Goal: Information Seeking & Learning: Find specific fact

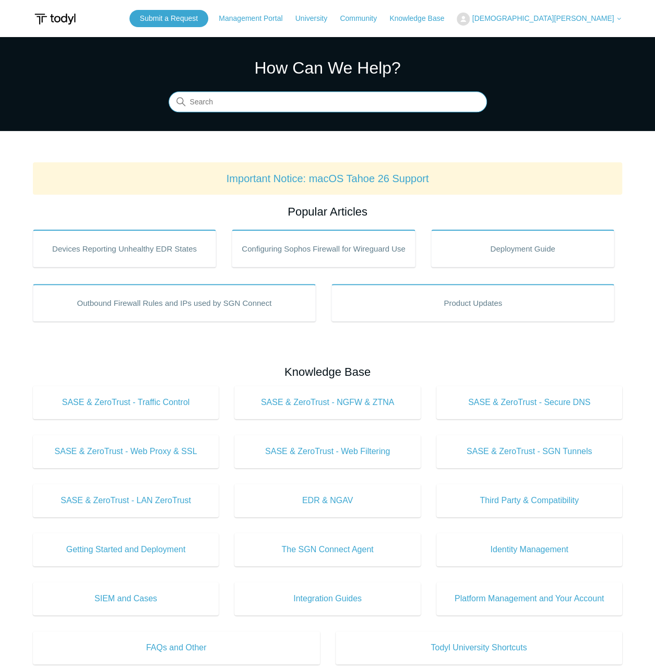
click at [250, 105] on input "Search" at bounding box center [327, 102] width 318 height 21
type input "dnsfilter"
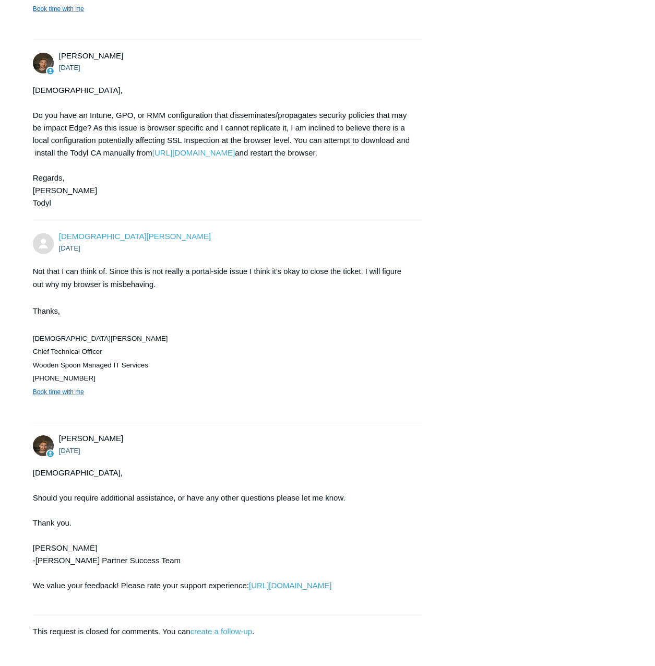
scroll to position [1455, 0]
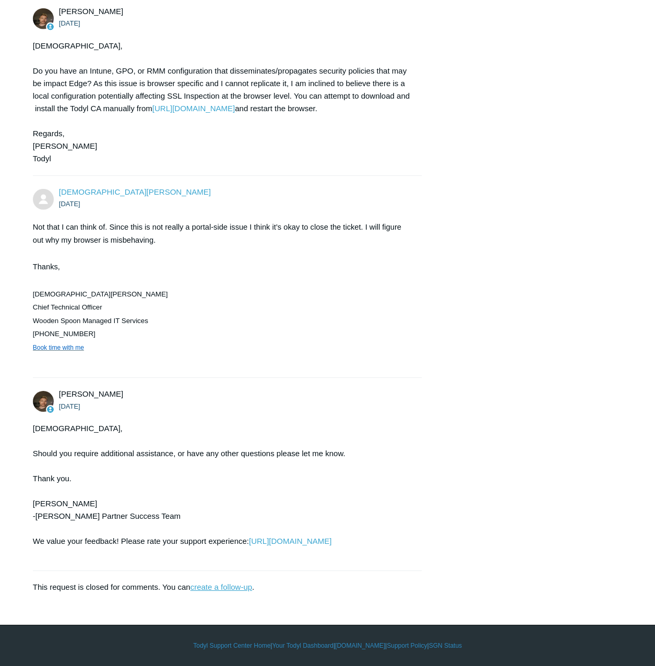
click at [208, 588] on link "create a follow-up" at bounding box center [221, 586] width 62 height 9
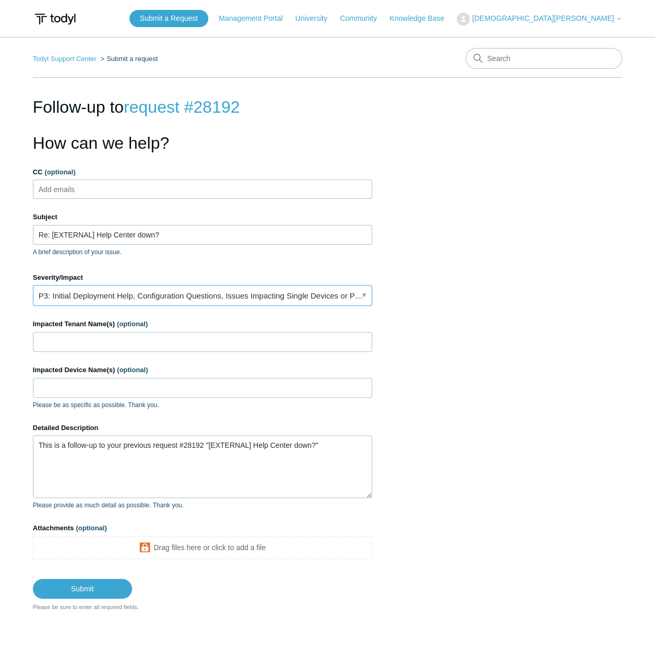
click at [198, 299] on link "P3: Initial Deployment Help, Configuration Questions, Issues Impacting Single D…" at bounding box center [202, 295] width 339 height 21
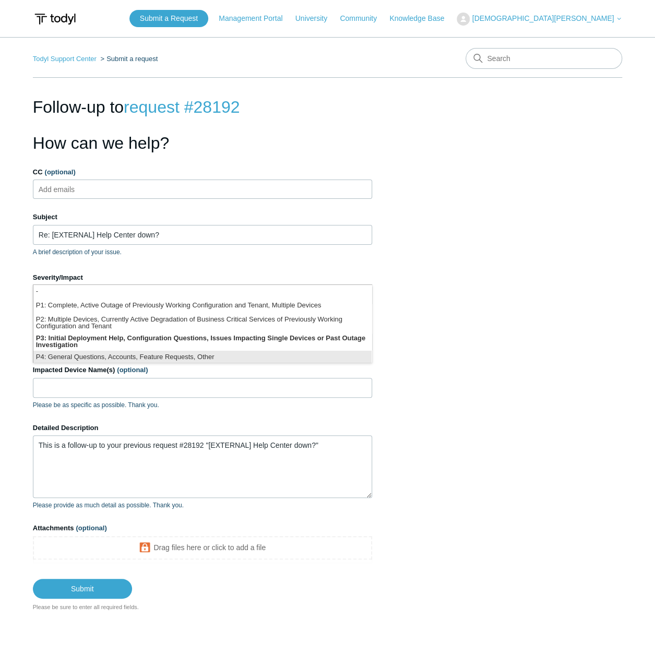
scroll to position [2, 0]
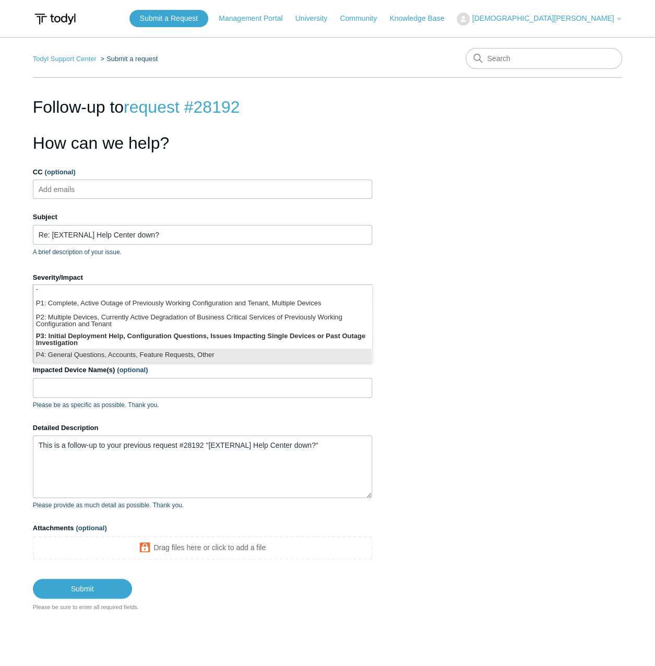
click at [169, 354] on li "P4: General Questions, Accounts, Feature Requests, Other" at bounding box center [202, 355] width 338 height 14
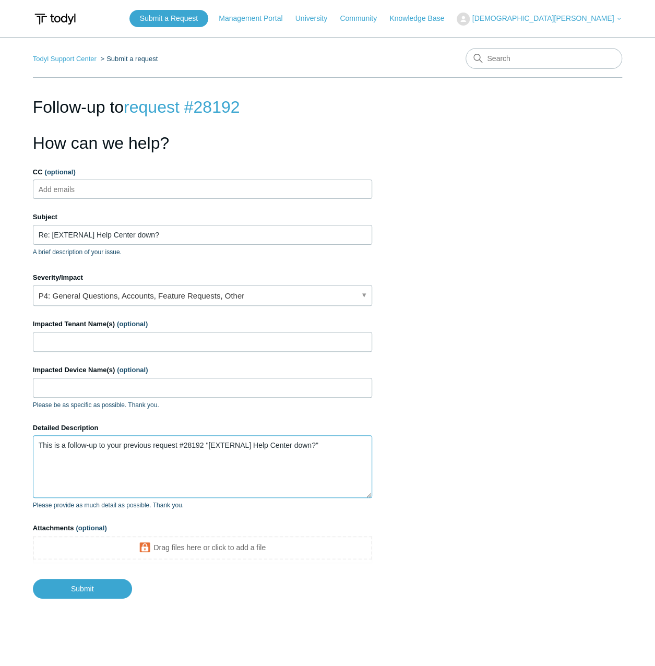
click at [143, 469] on textarea "This is a follow-up to your previous request #28192 "[EXTERNAL] Help Center dow…" at bounding box center [202, 466] width 339 height 63
click at [331, 446] on textarea "This is a follow-up to your previous request #28192 "[EXTERNAL] Help Center dow…" at bounding box center [202, 466] width 339 height 63
click at [203, 467] on textarea "This is a follow-up to your previous request #28192 "[EXTERNAL] Help Center dow…" at bounding box center [202, 466] width 339 height 63
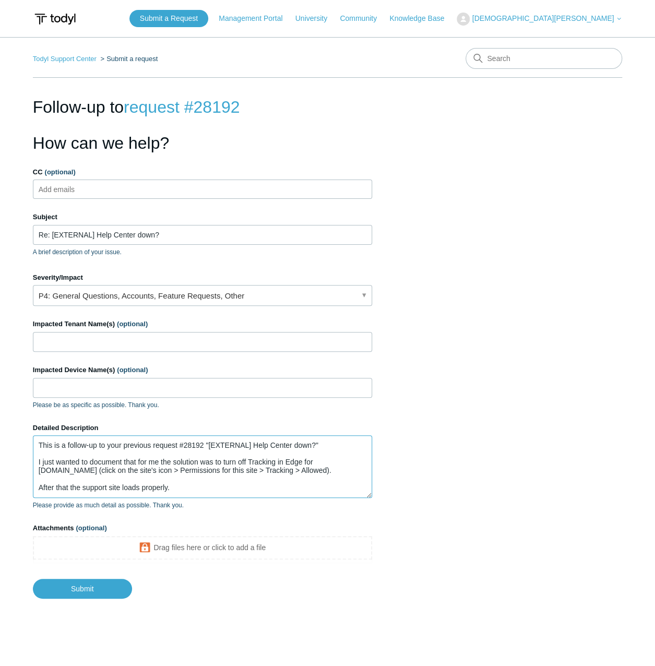
scroll to position [10, 0]
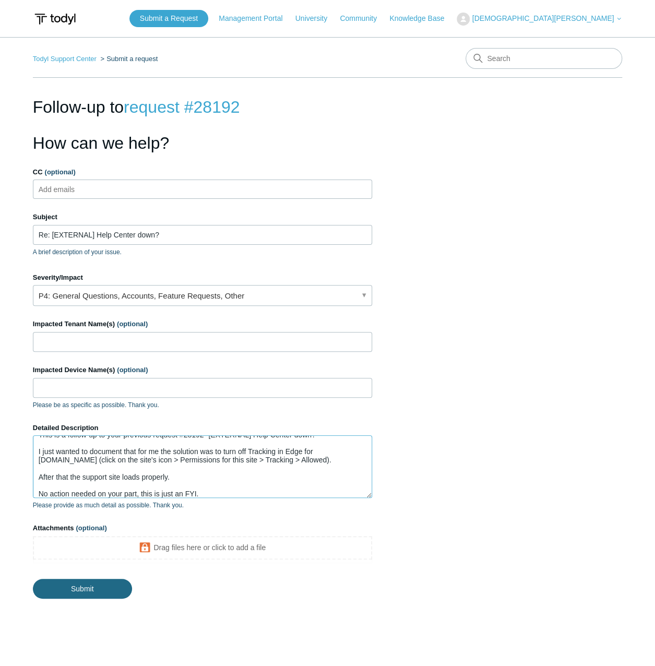
type textarea "This is a follow-up to your previous request #28192 "[EXTERNAL] Help Center dow…"
click at [71, 583] on input "Submit" at bounding box center [82, 588] width 99 height 21
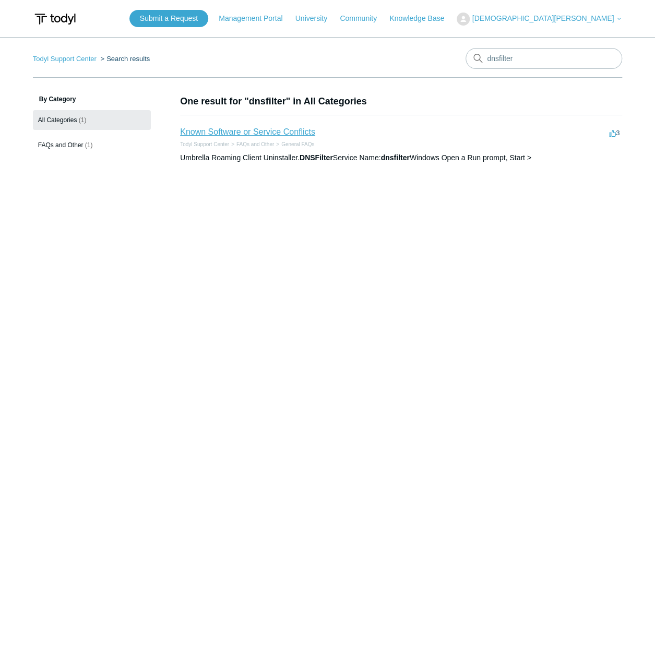
click at [248, 134] on link "Known Software or Service Conflicts" at bounding box center [247, 131] width 135 height 9
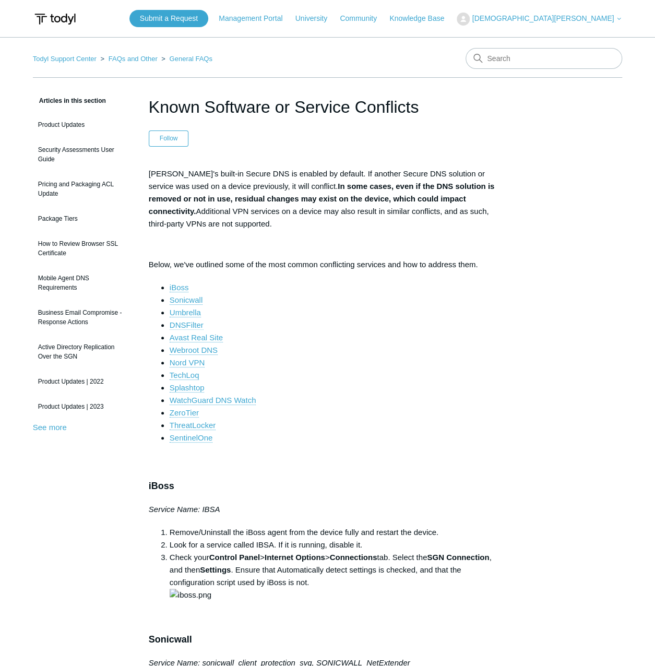
click at [197, 324] on link "DNSFilter" at bounding box center [187, 324] width 34 height 9
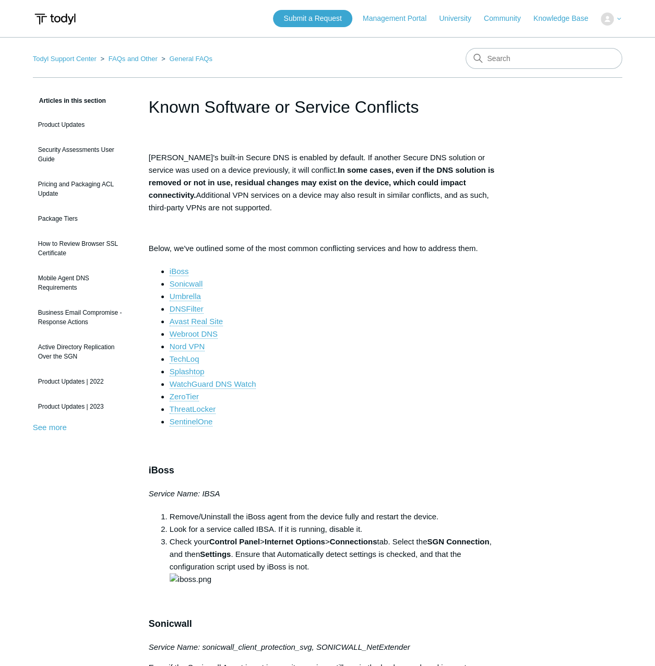
scroll to position [1251, 0]
